Goal: Information Seeking & Learning: Learn about a topic

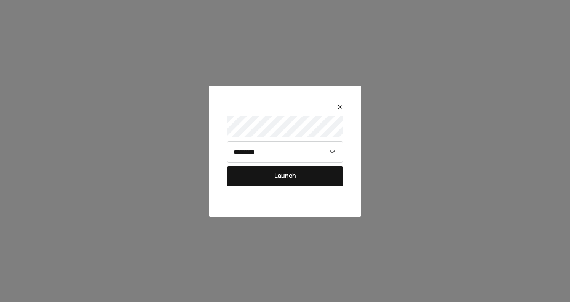
click at [282, 180] on button "Launch" at bounding box center [285, 176] width 116 height 20
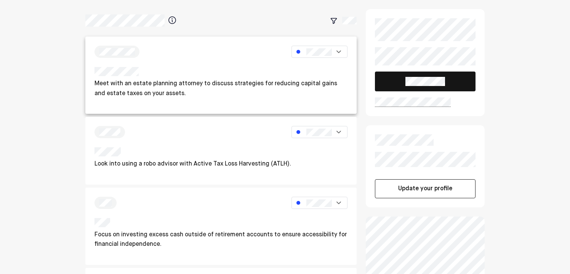
click at [234, 86] on p "Meet with an estate planning attorney to discuss strategies for reducing capita…" at bounding box center [220, 88] width 253 height 19
